Goal: Check status: Check status

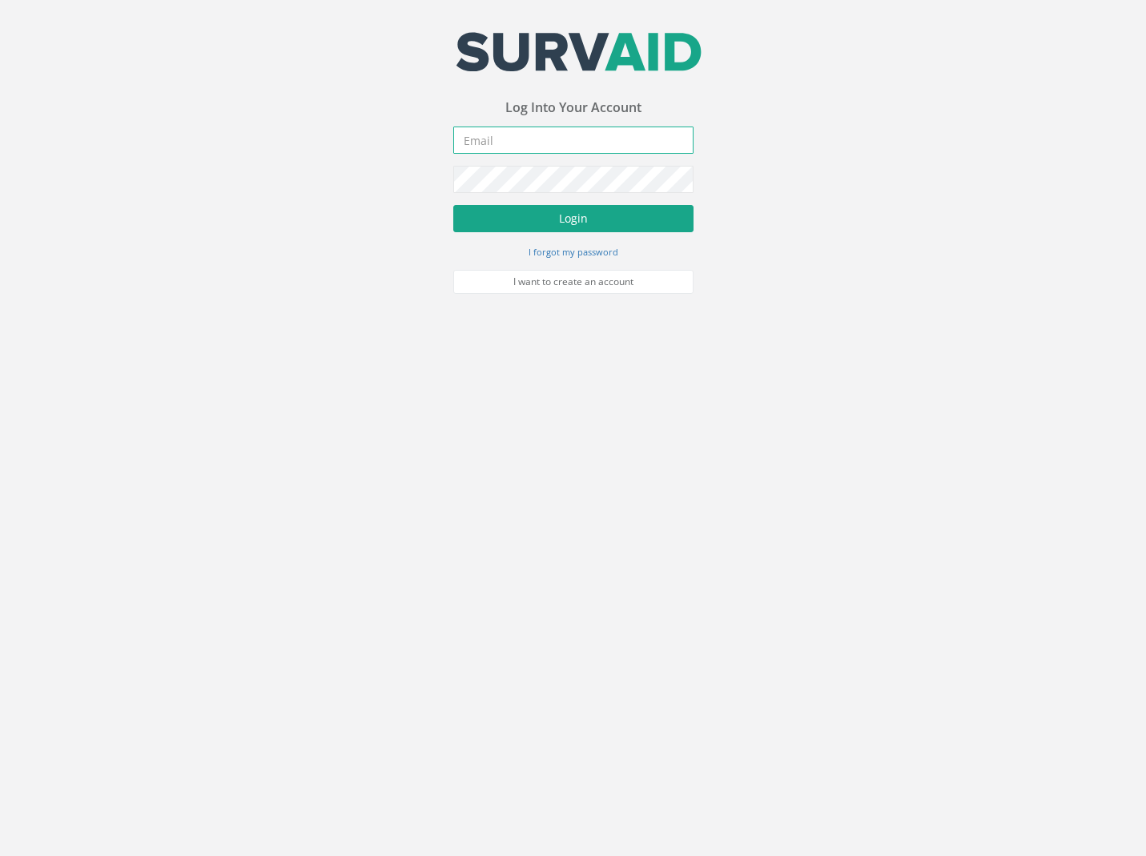
type input "[PERSON_NAME][EMAIL_ADDRESS][PERSON_NAME][DOMAIN_NAME]"
click at [589, 222] on button "Login" at bounding box center [573, 218] width 240 height 27
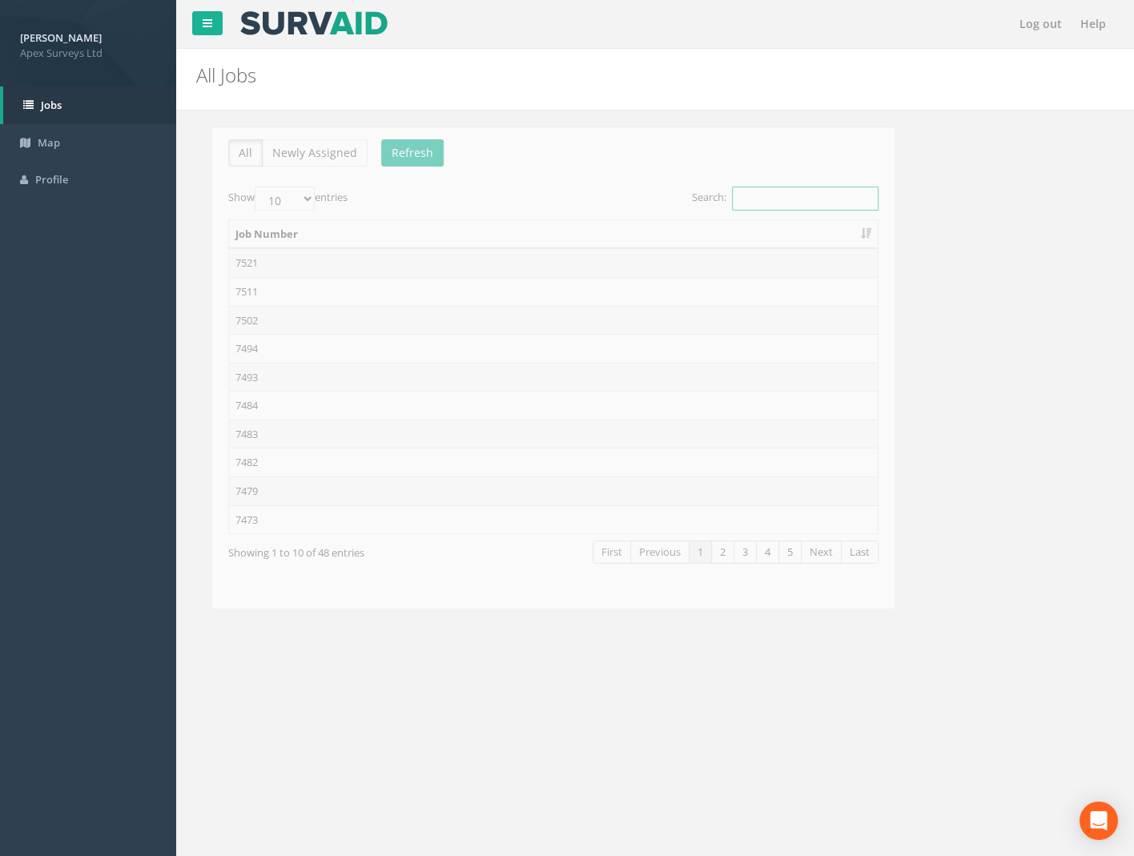
click at [728, 199] on input "Search:" at bounding box center [789, 199] width 147 height 24
type input "7436"
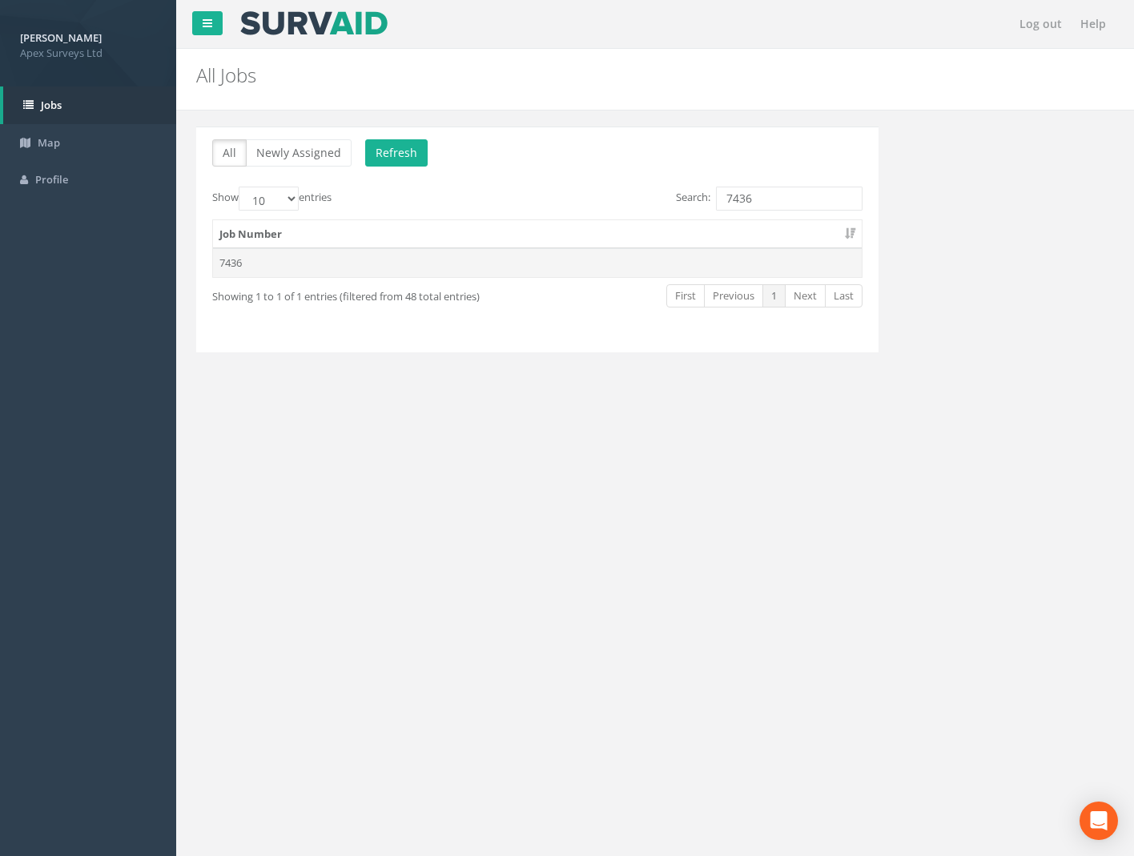
click at [232, 267] on td "7436" at bounding box center [537, 262] width 649 height 29
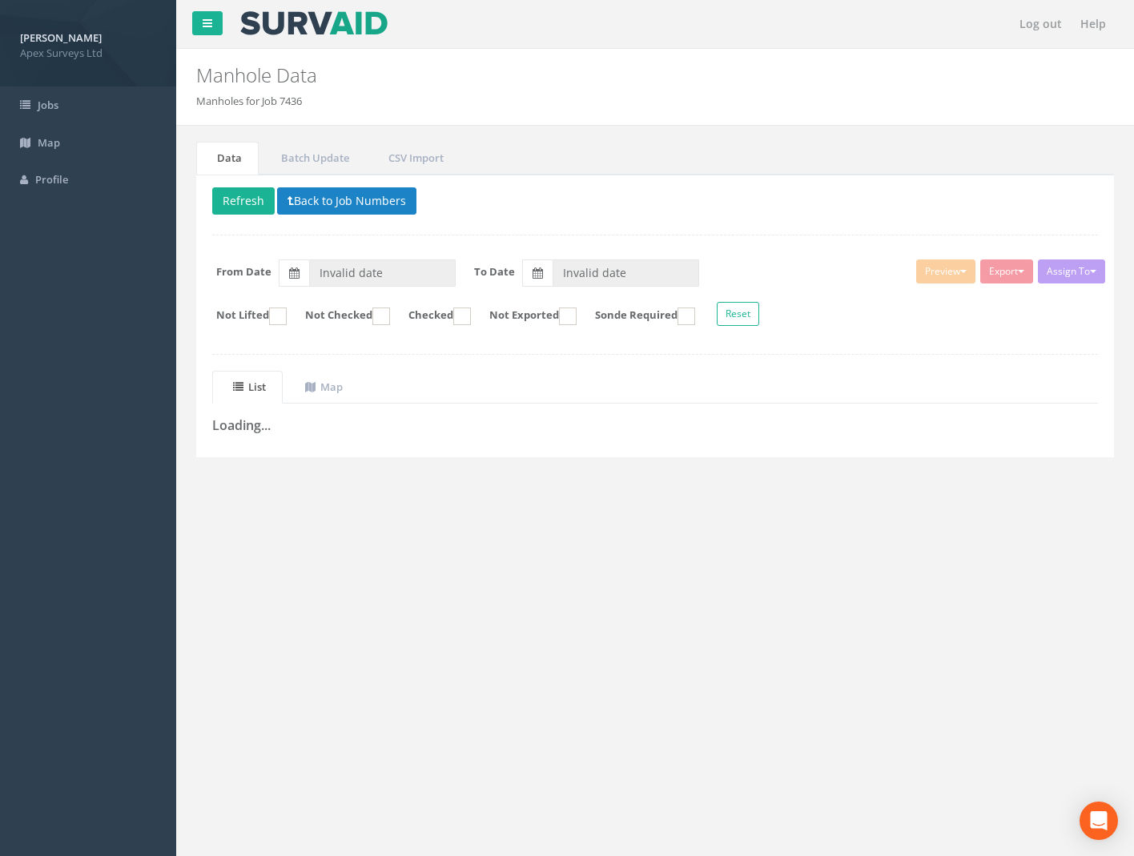
type input "[DATE]"
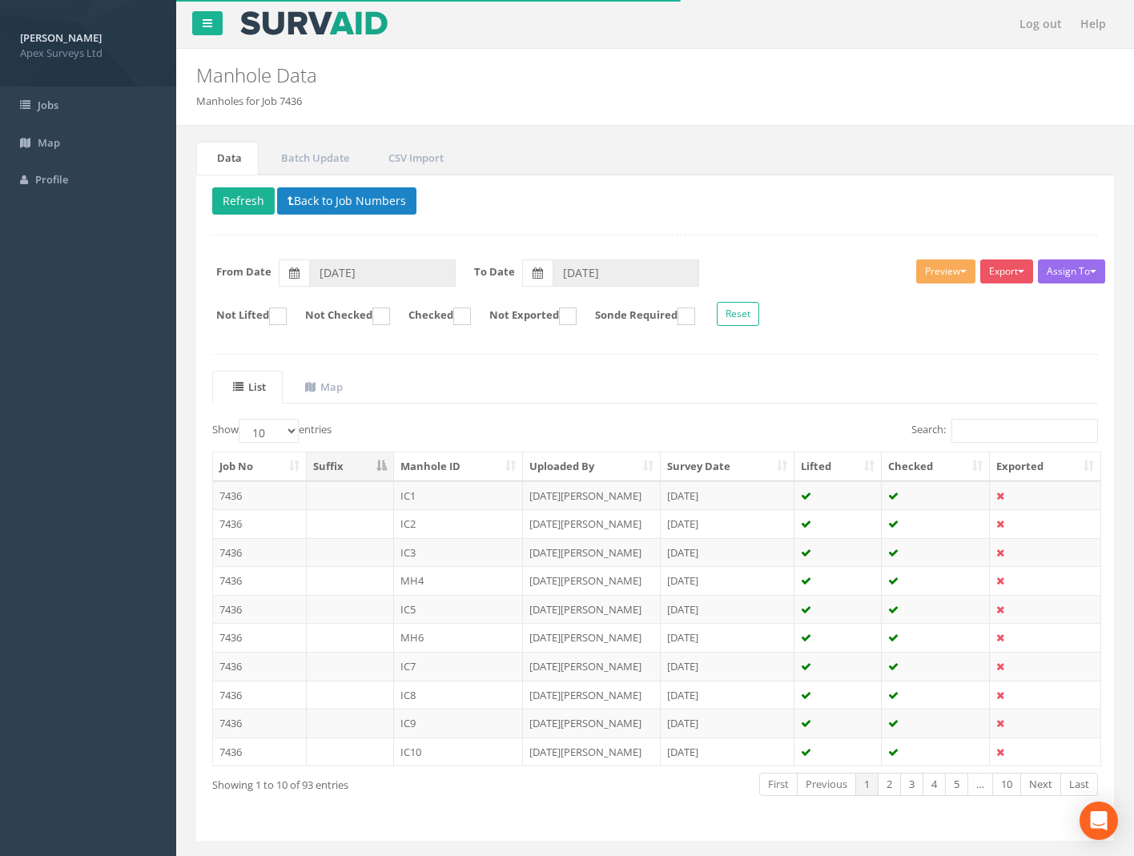
scroll to position [37, 0]
